Goal: Task Accomplishment & Management: Use online tool/utility

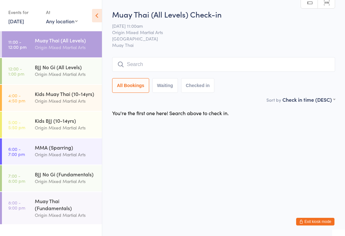
click at [301, 67] on input "search" at bounding box center [223, 64] width 223 height 15
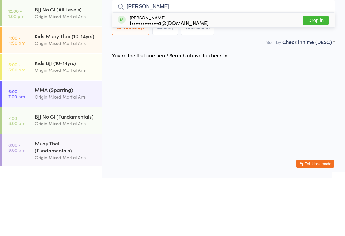
type input "[PERSON_NAME]"
click at [321, 73] on button "Drop in" at bounding box center [316, 77] width 26 height 9
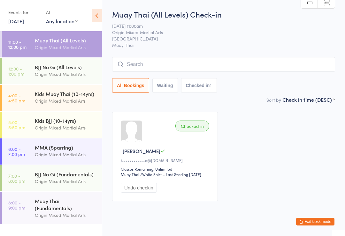
scroll to position [19, 0]
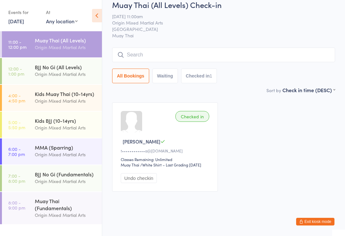
click at [65, 62] on div "BJJ No Gi (All Levels) Origin Mixed Martial Arts" at bounding box center [68, 70] width 67 height 25
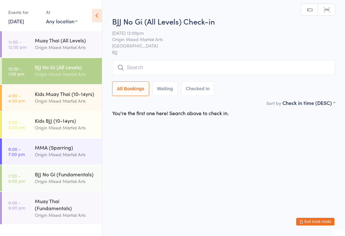
click at [204, 67] on input "search" at bounding box center [223, 67] width 223 height 15
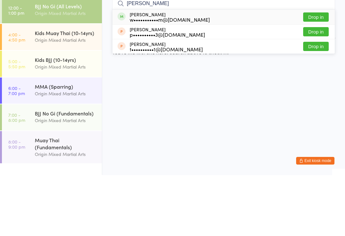
type input "[PERSON_NAME]"
click at [319, 73] on button "Drop in" at bounding box center [316, 77] width 26 height 9
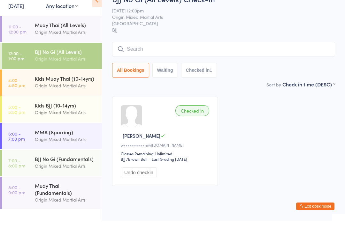
click at [62, 44] on div "Origin Mixed Martial Arts" at bounding box center [66, 47] width 62 height 7
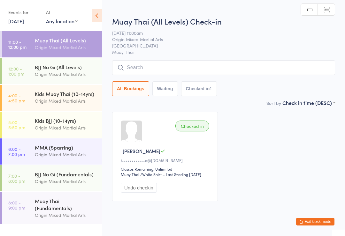
click at [154, 69] on input "search" at bounding box center [223, 67] width 223 height 15
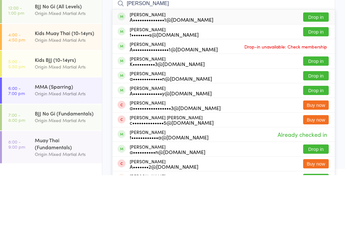
type input "[PERSON_NAME]"
click at [317, 73] on button "Drop in" at bounding box center [316, 77] width 26 height 9
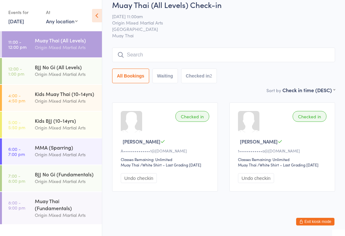
click at [50, 70] on div "BJJ No Gi (All Levels)" at bounding box center [66, 67] width 62 height 7
